Goal: Information Seeking & Learning: Learn about a topic

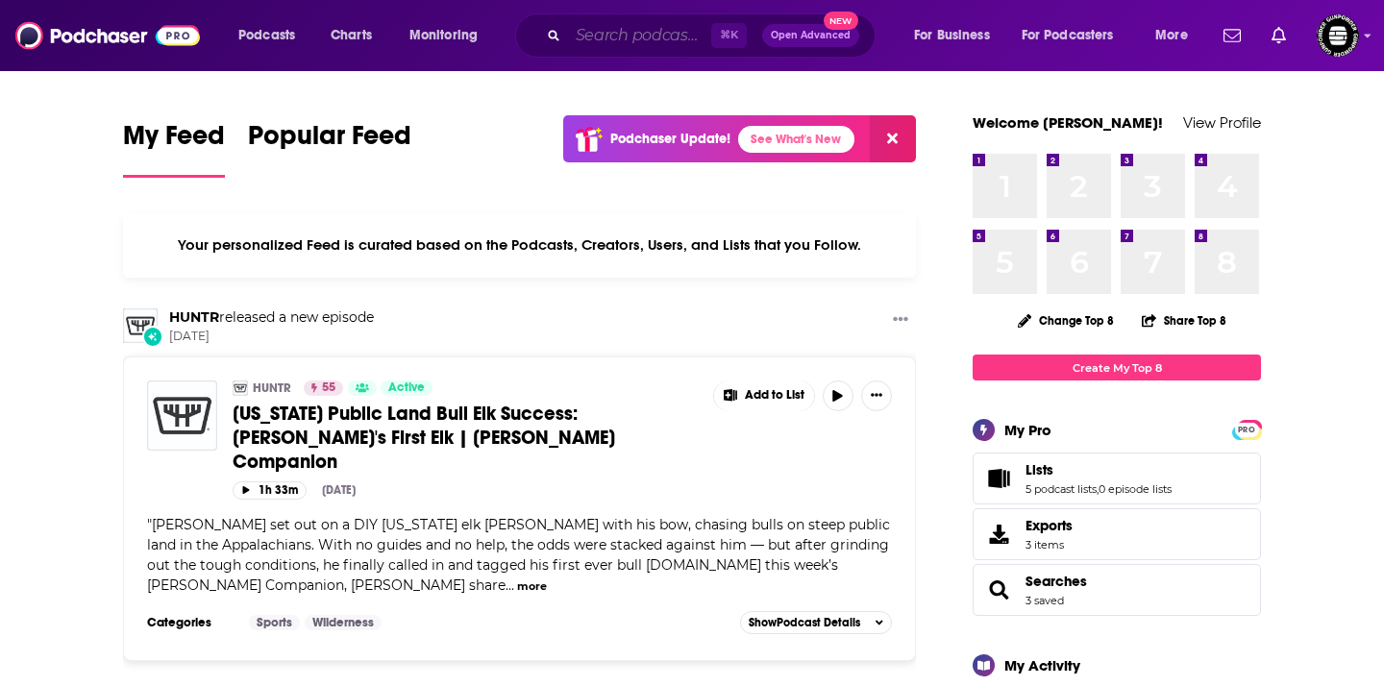
click at [621, 34] on input "Search podcasts, credits, & more..." at bounding box center [639, 35] width 143 height 31
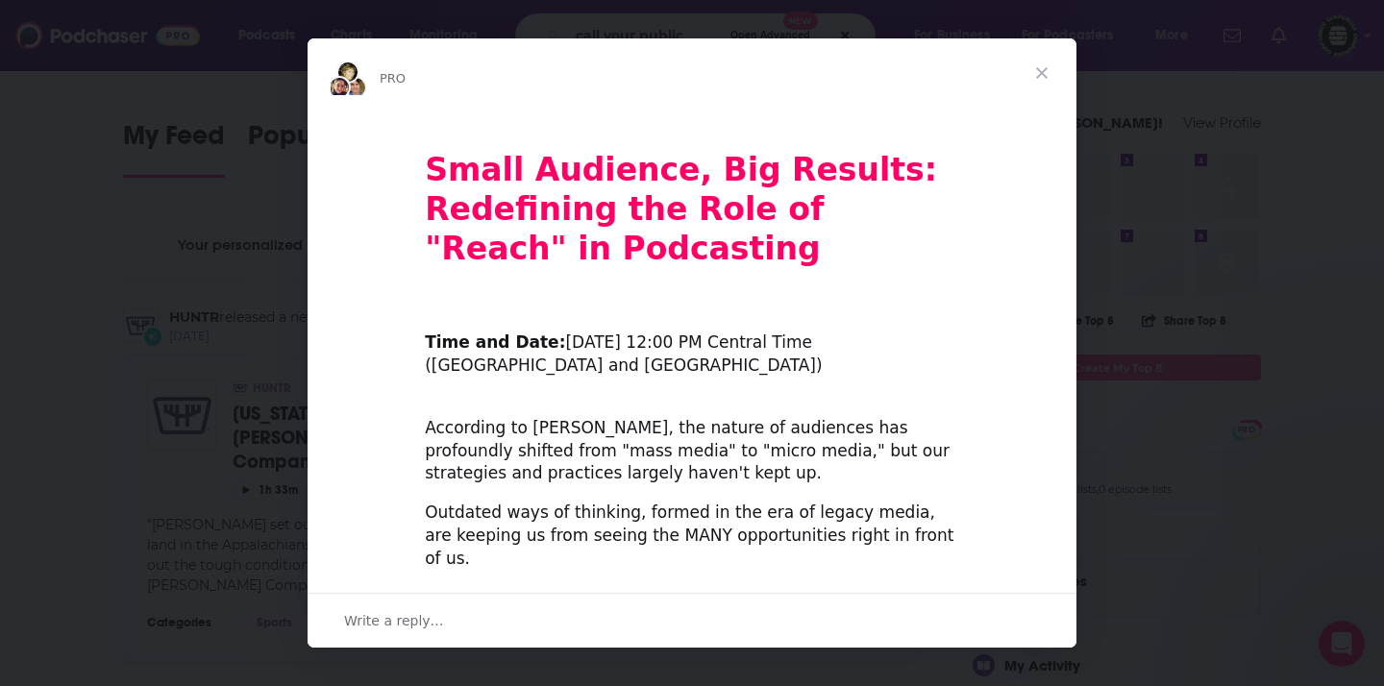
click at [1026, 51] on span "Close" at bounding box center [1041, 72] width 69 height 69
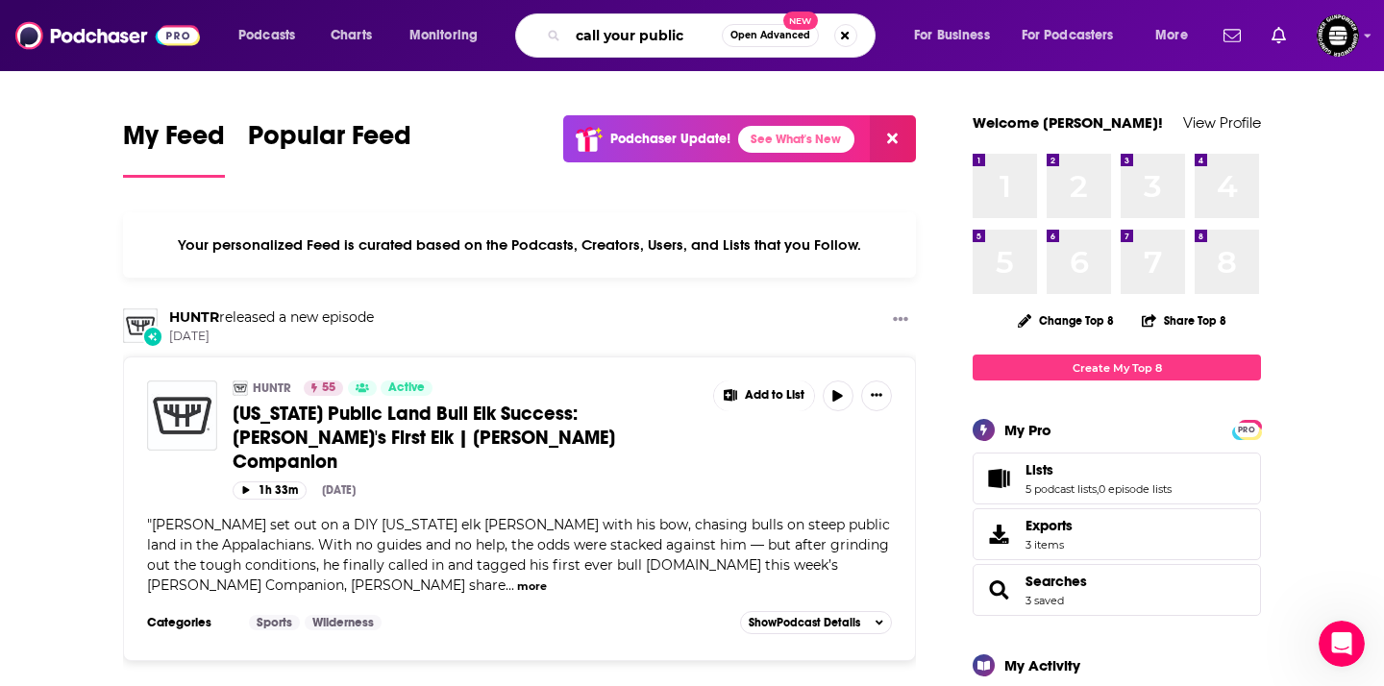
click at [690, 31] on input "call your public" at bounding box center [645, 35] width 154 height 31
type input "call your publicist"
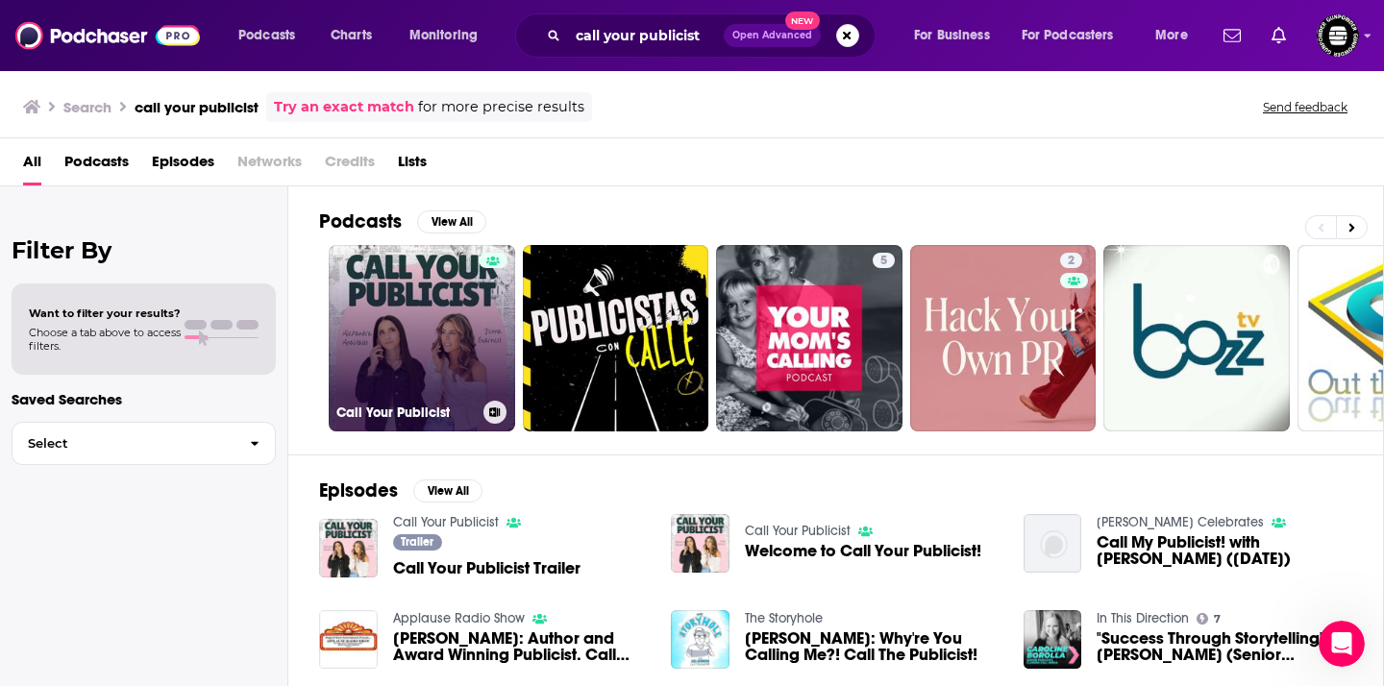
click at [392, 299] on link "Call Your Publicist" at bounding box center [422, 338] width 186 height 186
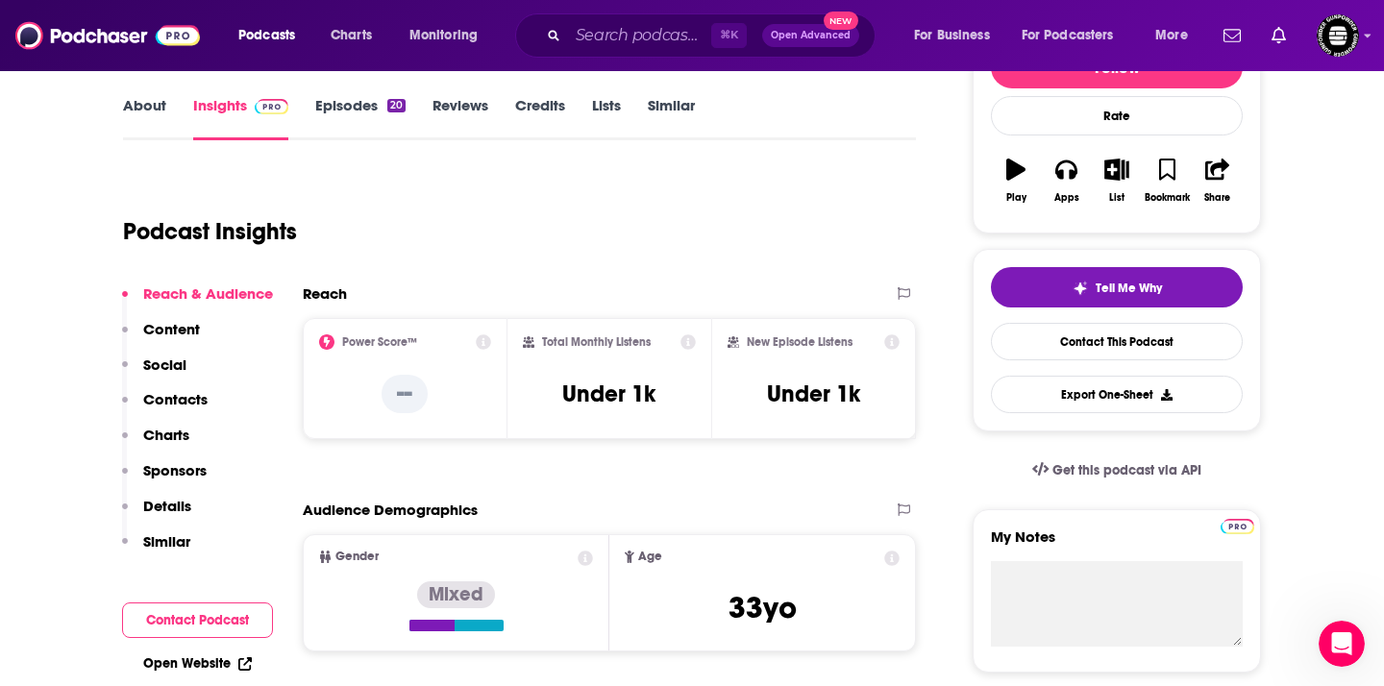
scroll to position [271, 0]
